Goal: Information Seeking & Learning: Learn about a topic

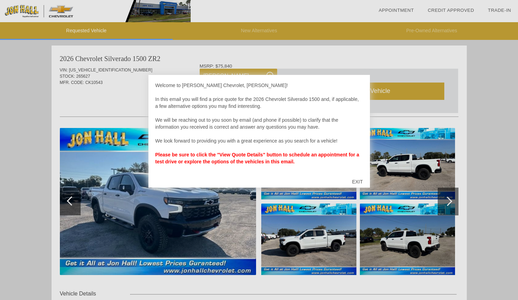
click at [362, 182] on div "EXIT" at bounding box center [357, 181] width 25 height 21
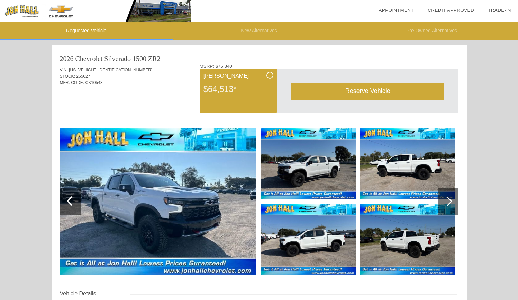
click at [231, 91] on div "$64,513*" at bounding box center [239, 89] width 70 height 18
click at [206, 201] on img at bounding box center [158, 201] width 196 height 147
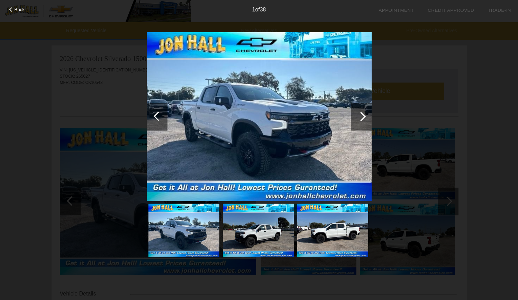
click at [363, 116] on div at bounding box center [361, 116] width 9 height 9
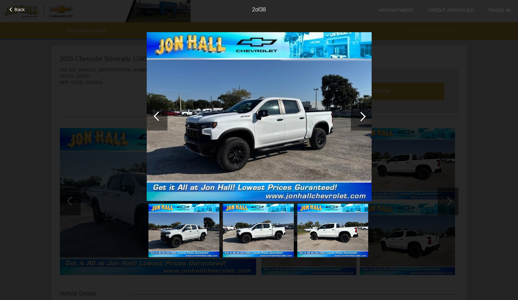
click at [362, 116] on div at bounding box center [361, 116] width 9 height 9
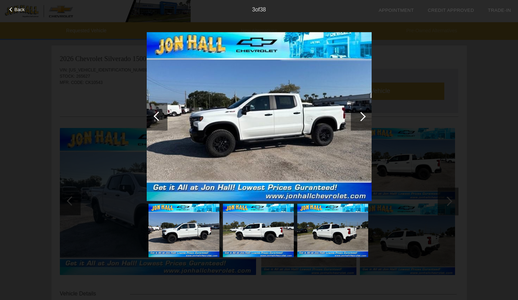
click at [362, 116] on div at bounding box center [361, 116] width 9 height 9
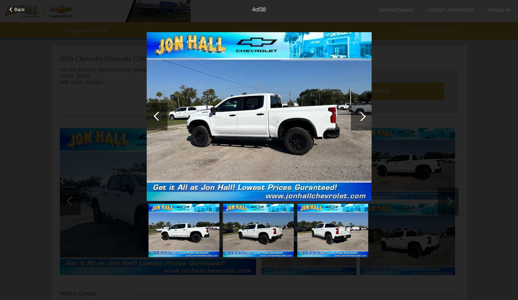
click at [362, 116] on div at bounding box center [361, 116] width 9 height 9
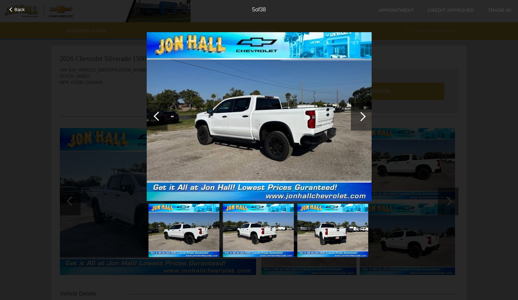
click at [362, 116] on div at bounding box center [361, 116] width 9 height 9
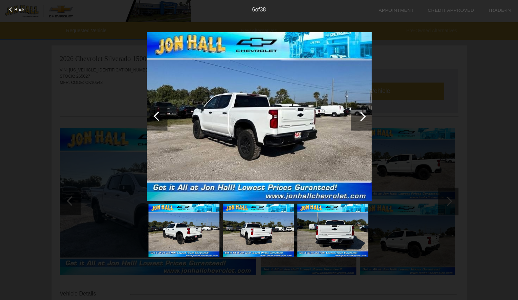
click at [362, 116] on div at bounding box center [361, 116] width 9 height 9
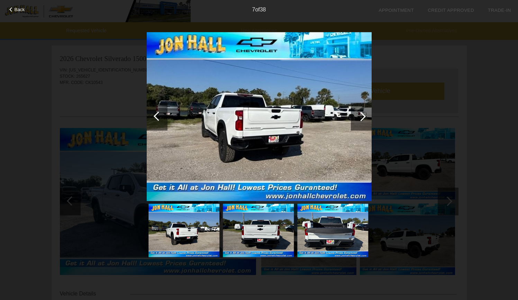
click at [362, 116] on div at bounding box center [361, 116] width 9 height 9
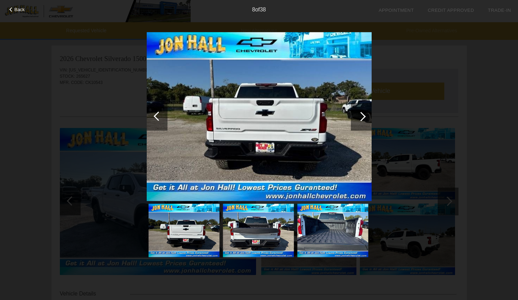
click at [362, 116] on div at bounding box center [361, 116] width 9 height 9
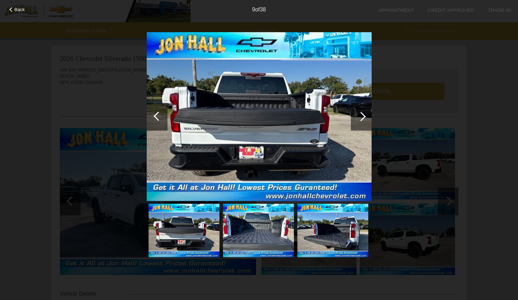
click at [362, 116] on div at bounding box center [361, 116] width 9 height 9
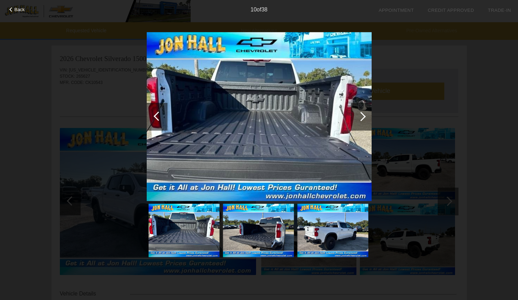
click at [362, 116] on div at bounding box center [361, 116] width 9 height 9
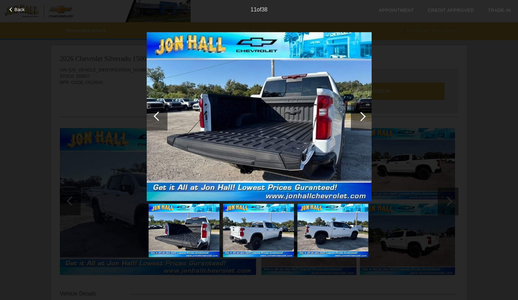
click at [362, 116] on div at bounding box center [361, 116] width 9 height 9
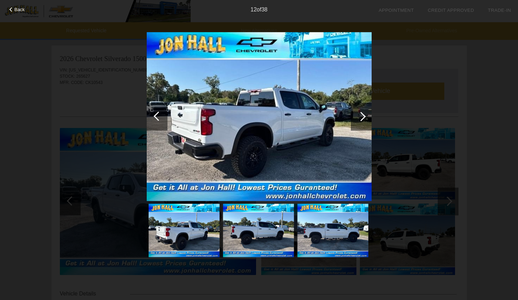
click at [362, 116] on div at bounding box center [361, 116] width 9 height 9
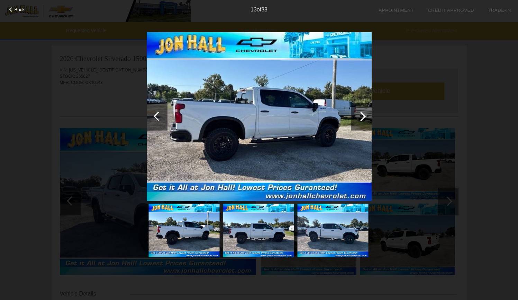
click at [362, 116] on div at bounding box center [361, 116] width 9 height 9
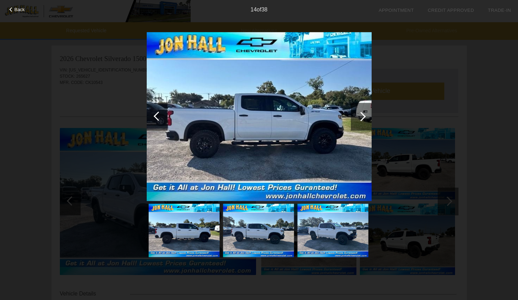
click at [362, 116] on div at bounding box center [361, 116] width 9 height 9
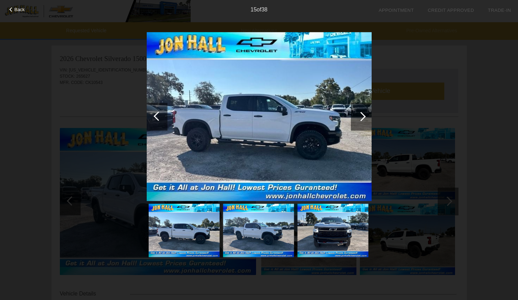
click at [362, 116] on div at bounding box center [361, 116] width 9 height 9
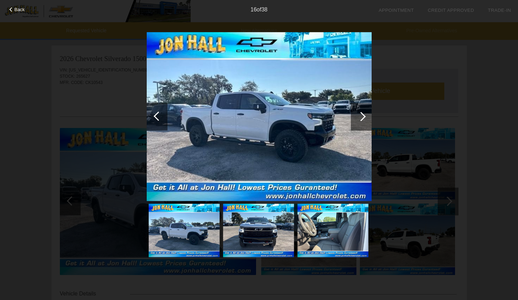
click at [362, 116] on div at bounding box center [361, 116] width 9 height 9
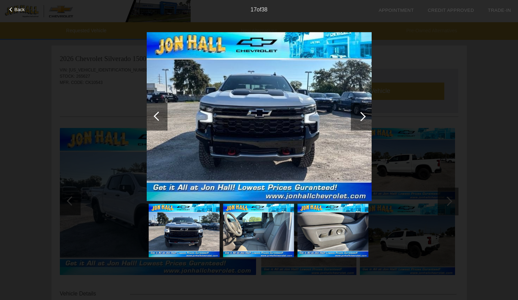
click at [362, 116] on div at bounding box center [361, 116] width 9 height 9
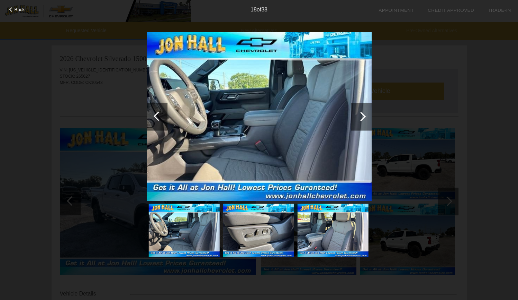
click at [362, 116] on div at bounding box center [361, 116] width 9 height 9
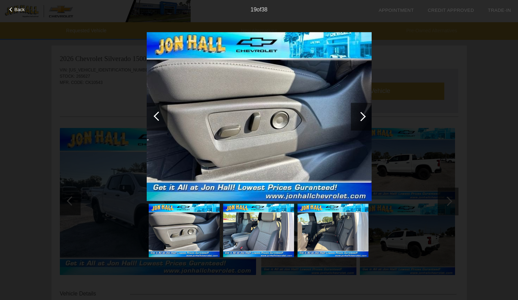
click at [362, 116] on div at bounding box center [361, 116] width 9 height 9
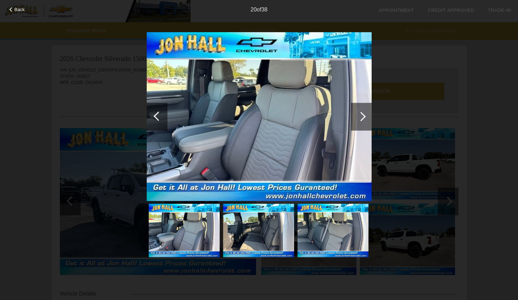
click at [362, 116] on div at bounding box center [361, 116] width 9 height 9
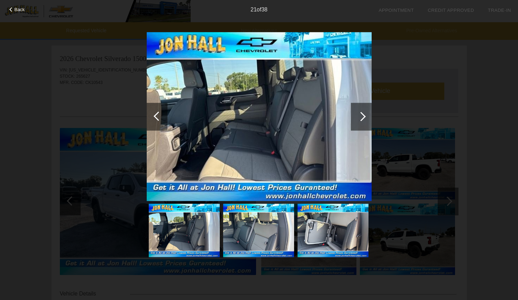
click at [362, 116] on div at bounding box center [361, 116] width 9 height 9
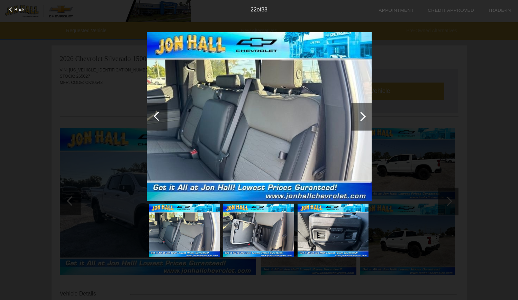
click at [362, 116] on div at bounding box center [361, 116] width 9 height 9
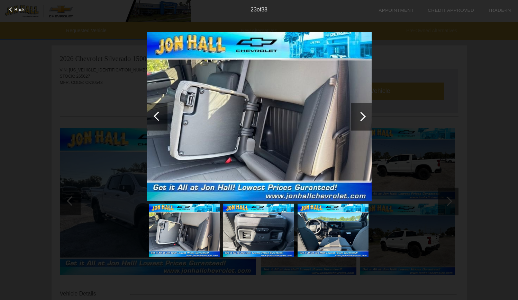
click at [362, 116] on div at bounding box center [361, 116] width 9 height 9
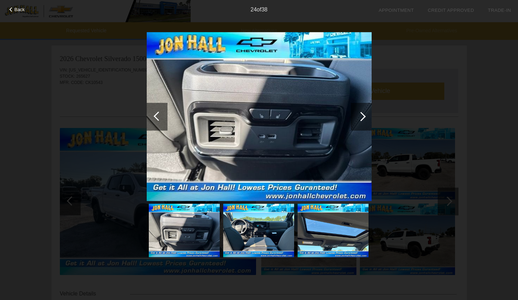
click at [362, 116] on div at bounding box center [361, 116] width 9 height 9
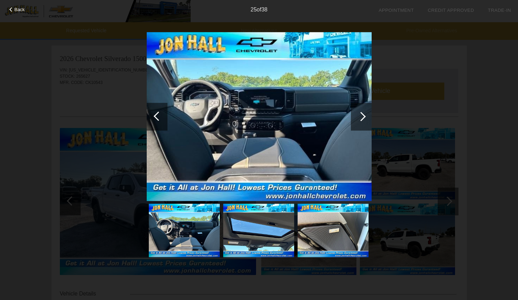
click at [362, 116] on div at bounding box center [361, 116] width 9 height 9
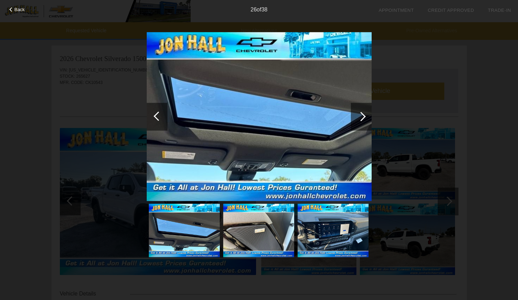
click at [362, 116] on div at bounding box center [361, 116] width 9 height 9
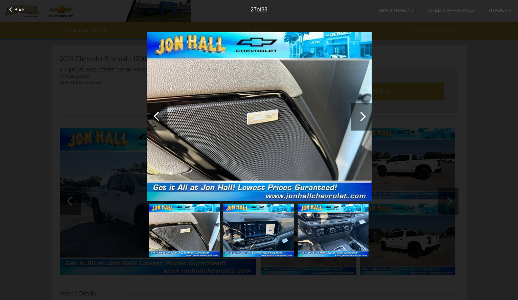
click at [362, 116] on div at bounding box center [361, 116] width 9 height 9
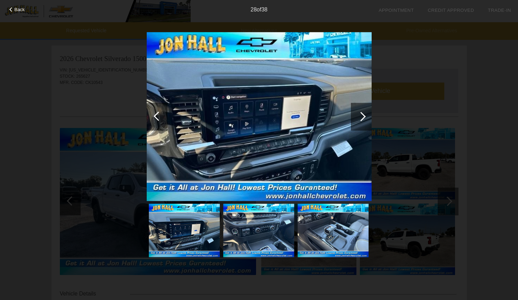
click at [362, 116] on div at bounding box center [361, 116] width 9 height 9
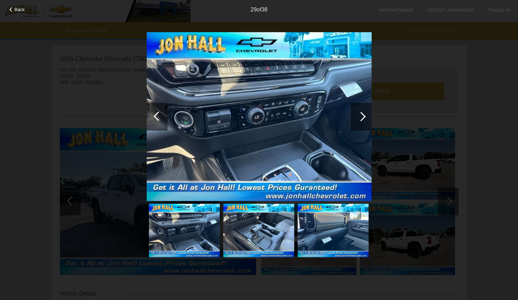
click at [362, 116] on div at bounding box center [361, 116] width 9 height 9
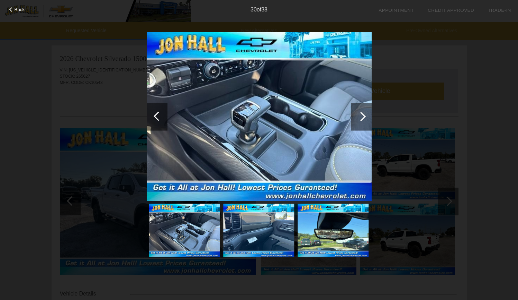
click at [362, 116] on div at bounding box center [361, 116] width 9 height 9
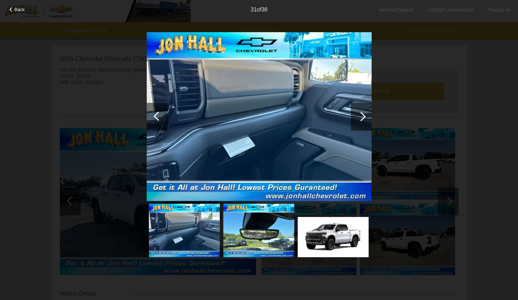
click at [362, 116] on div at bounding box center [361, 116] width 9 height 9
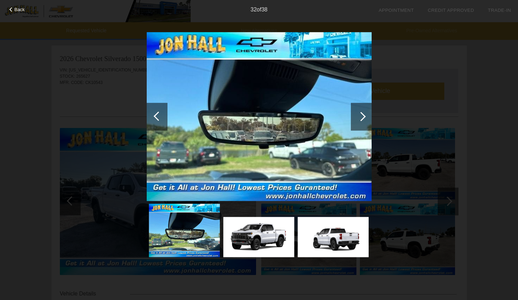
click at [362, 116] on div at bounding box center [361, 116] width 9 height 9
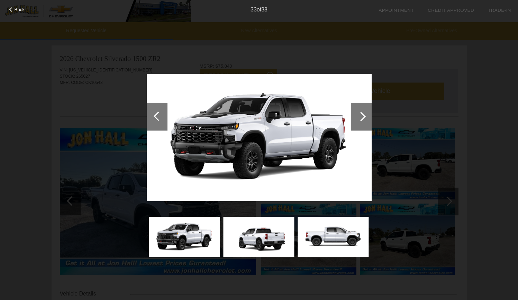
click at [362, 116] on div at bounding box center [361, 116] width 9 height 9
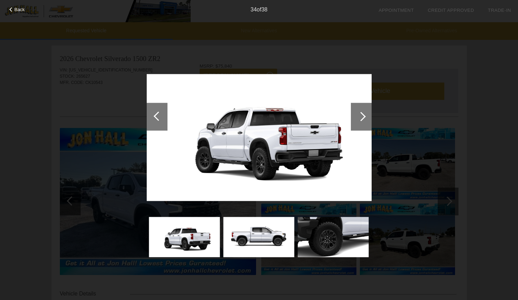
click at [107, 108] on div "Back 34 of 38" at bounding box center [259, 150] width 518 height 300
click at [444, 57] on div "Back 34 of 38" at bounding box center [259, 150] width 518 height 300
click at [501, 119] on div "Back 34 of 38" at bounding box center [259, 150] width 518 height 300
click at [80, 65] on div "Back 34 of 38" at bounding box center [259, 150] width 518 height 300
click at [18, 10] on span "Back" at bounding box center [20, 9] width 10 height 5
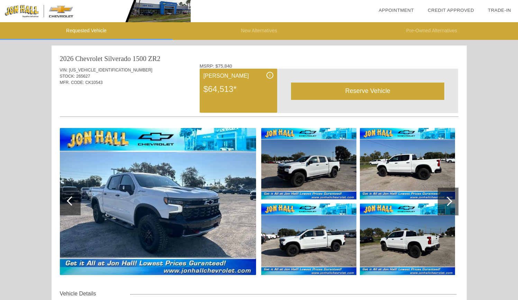
click at [105, 84] on div "MFR. CODE: CK10543" at bounding box center [259, 82] width 399 height 6
drag, startPoint x: 117, startPoint y: 70, endPoint x: 70, endPoint y: 72, distance: 47.5
click at [70, 72] on div "VIN: [US_VEHICLE_IDENTIFICATION_NUMBER]" at bounding box center [259, 70] width 399 height 6
